Goal: Task Accomplishment & Management: Complete application form

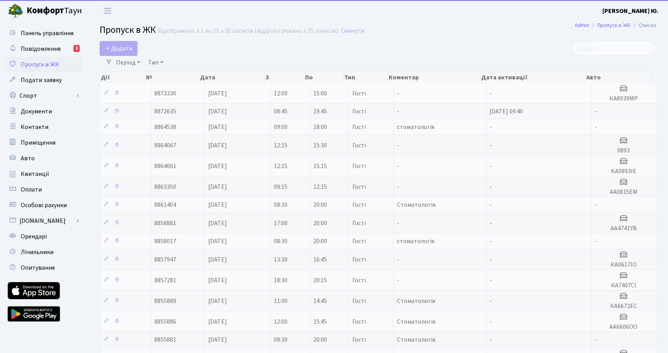
select select "25"
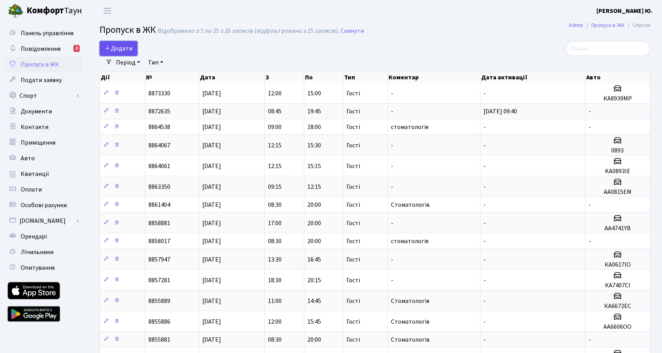
click at [121, 52] on span "Додати" at bounding box center [119, 48] width 28 height 9
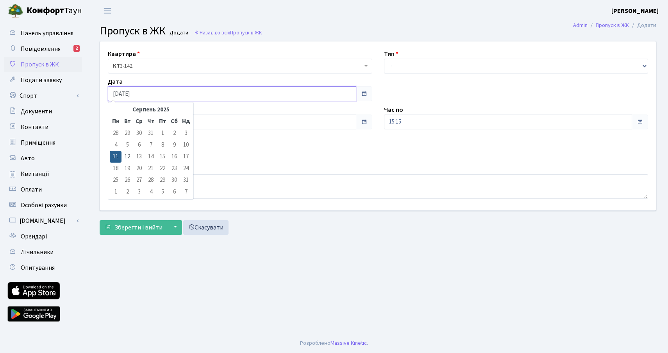
click at [143, 95] on input "[DATE]" at bounding box center [232, 93] width 249 height 15
click at [130, 153] on td "12" at bounding box center [128, 157] width 12 height 12
type input "[DATE]"
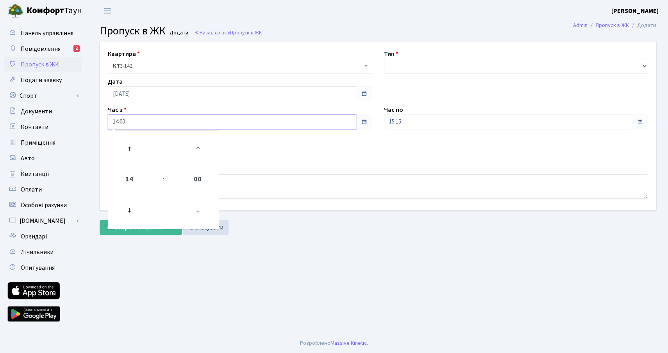
drag, startPoint x: 128, startPoint y: 123, endPoint x: 100, endPoint y: 127, distance: 27.6
click at [100, 127] on div "Квартира <b>КТ</b>&nbsp;&nbsp;&nbsp;&nbsp;3-142 КТ 3-142 Тип - Доставка Таксі Г…" at bounding box center [378, 125] width 568 height 169
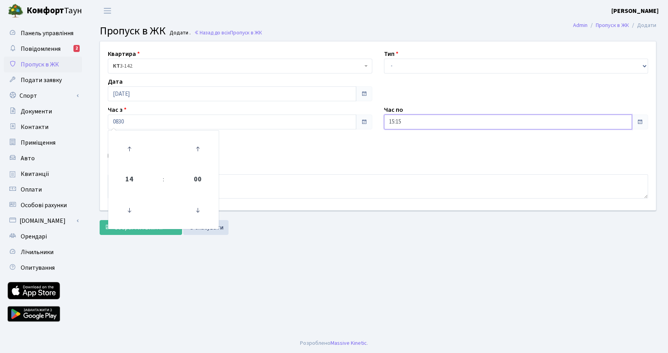
type input "08:30"
click at [411, 120] on input "15:15" at bounding box center [508, 121] width 249 height 15
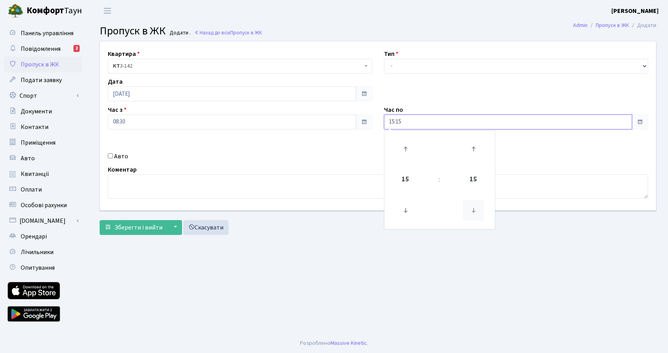
click at [472, 209] on icon at bounding box center [473, 210] width 21 height 21
click at [402, 148] on icon at bounding box center [405, 148] width 21 height 21
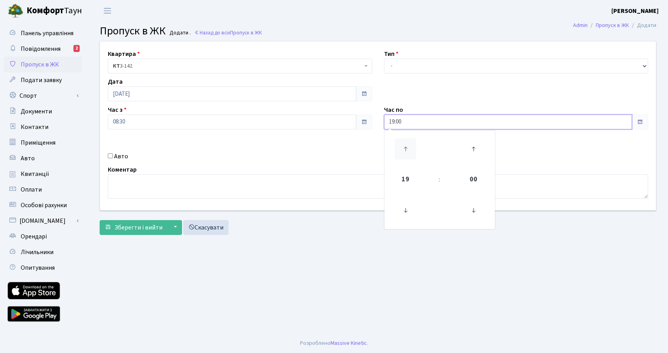
click at [402, 148] on icon at bounding box center [405, 148] width 21 height 21
type input "20:00"
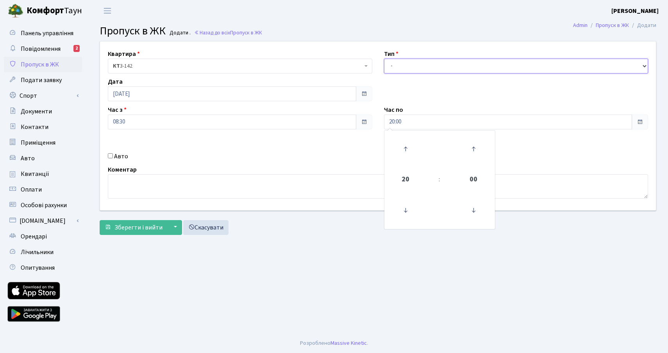
click at [409, 68] on select "- Доставка Таксі Гості Сервіс" at bounding box center [516, 66] width 265 height 15
select select "3"
click at [384, 59] on select "- Доставка Таксі Гості Сервіс" at bounding box center [516, 66] width 265 height 15
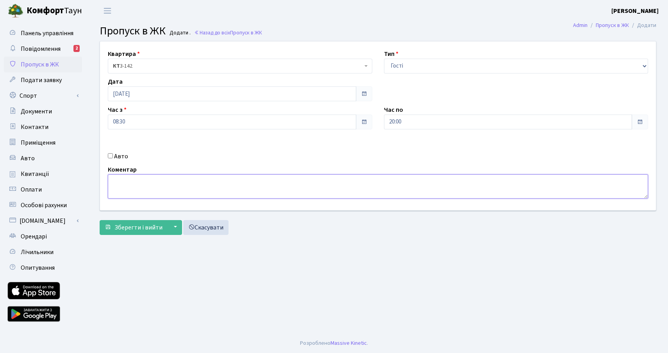
click at [220, 187] on textarea at bounding box center [378, 186] width 540 height 24
type textarea "стоматологія"
click at [142, 223] on span "Зберегти і вийти" at bounding box center [138, 227] width 48 height 9
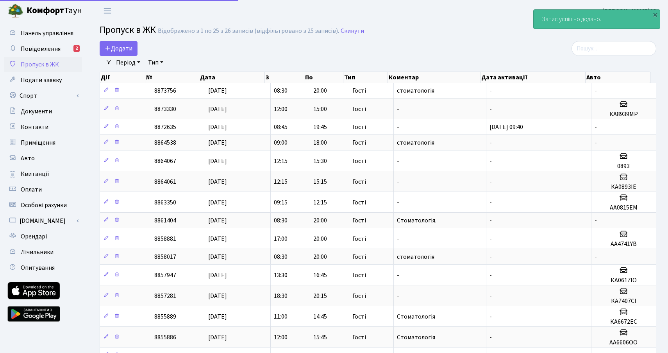
select select "25"
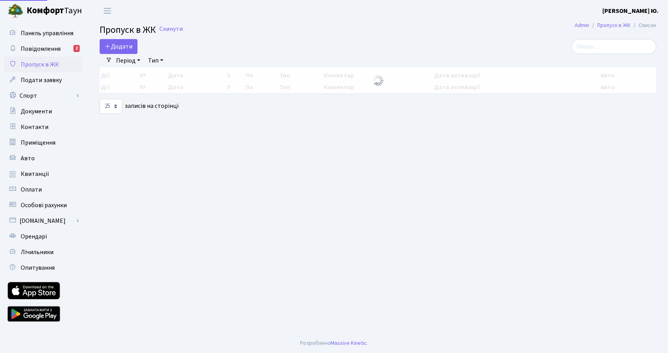
select select "25"
